Goal: Task Accomplishment & Management: Use online tool/utility

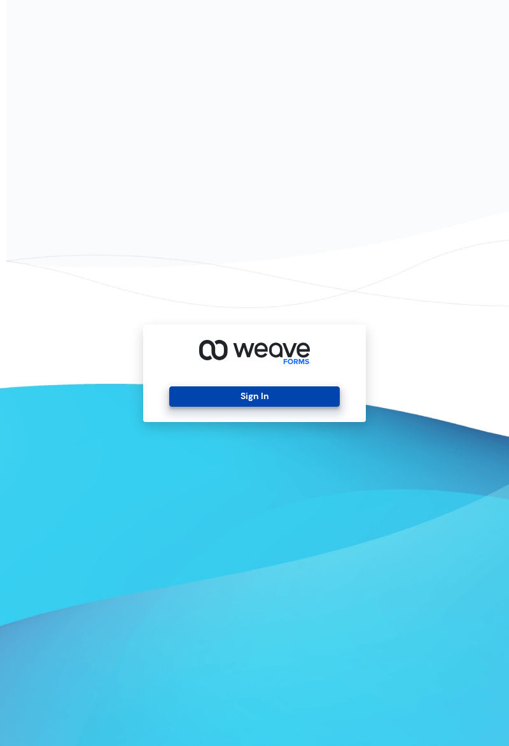
click at [263, 407] on button "Sign In" at bounding box center [254, 396] width 170 height 20
